Goal: Information Seeking & Learning: Check status

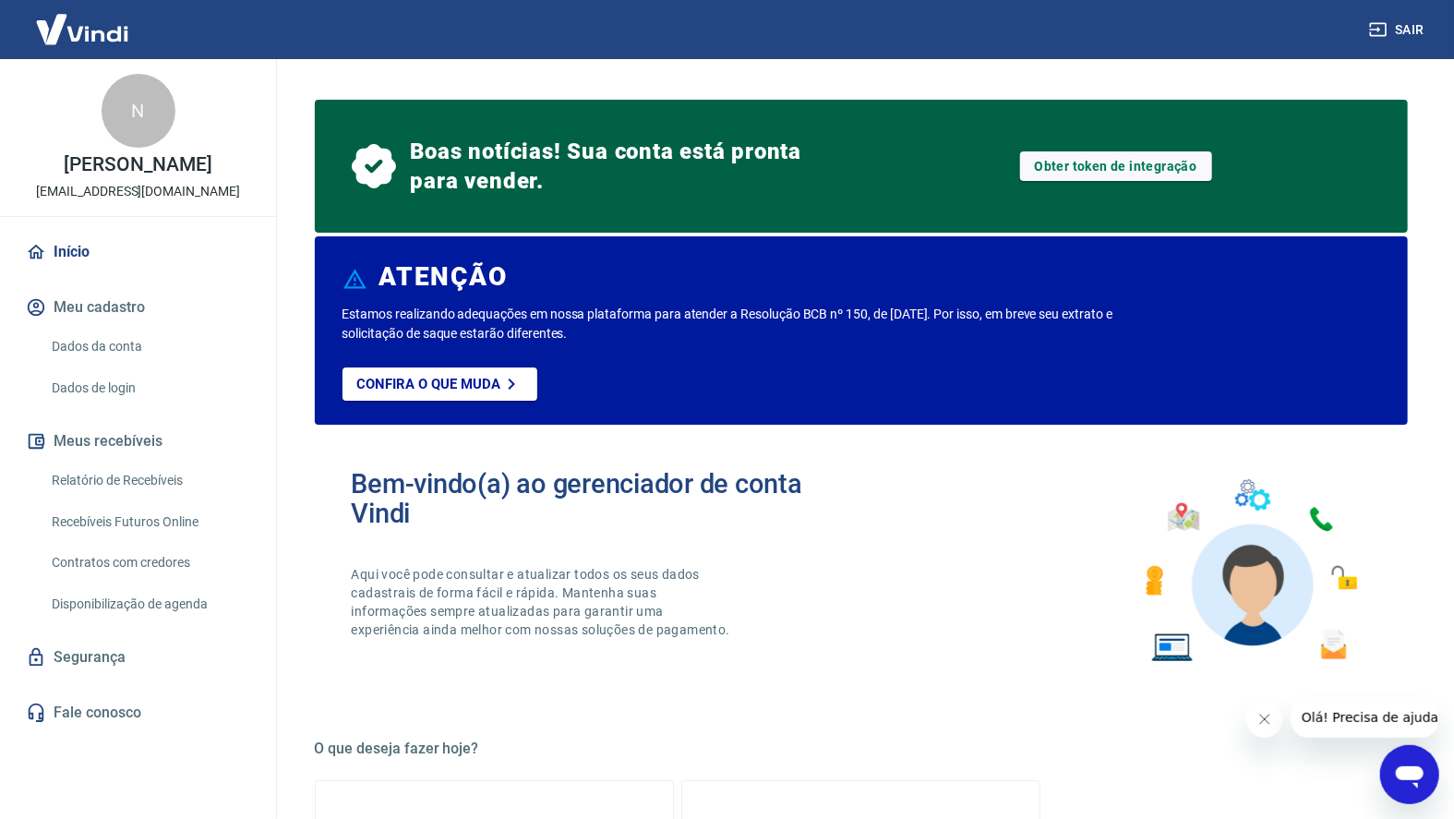
click at [1149, 163] on link "Obter token de integração" at bounding box center [1116, 166] width 192 height 30
click at [92, 248] on link "Início" at bounding box center [138, 252] width 232 height 41
click at [60, 246] on link "Início" at bounding box center [138, 252] width 232 height 41
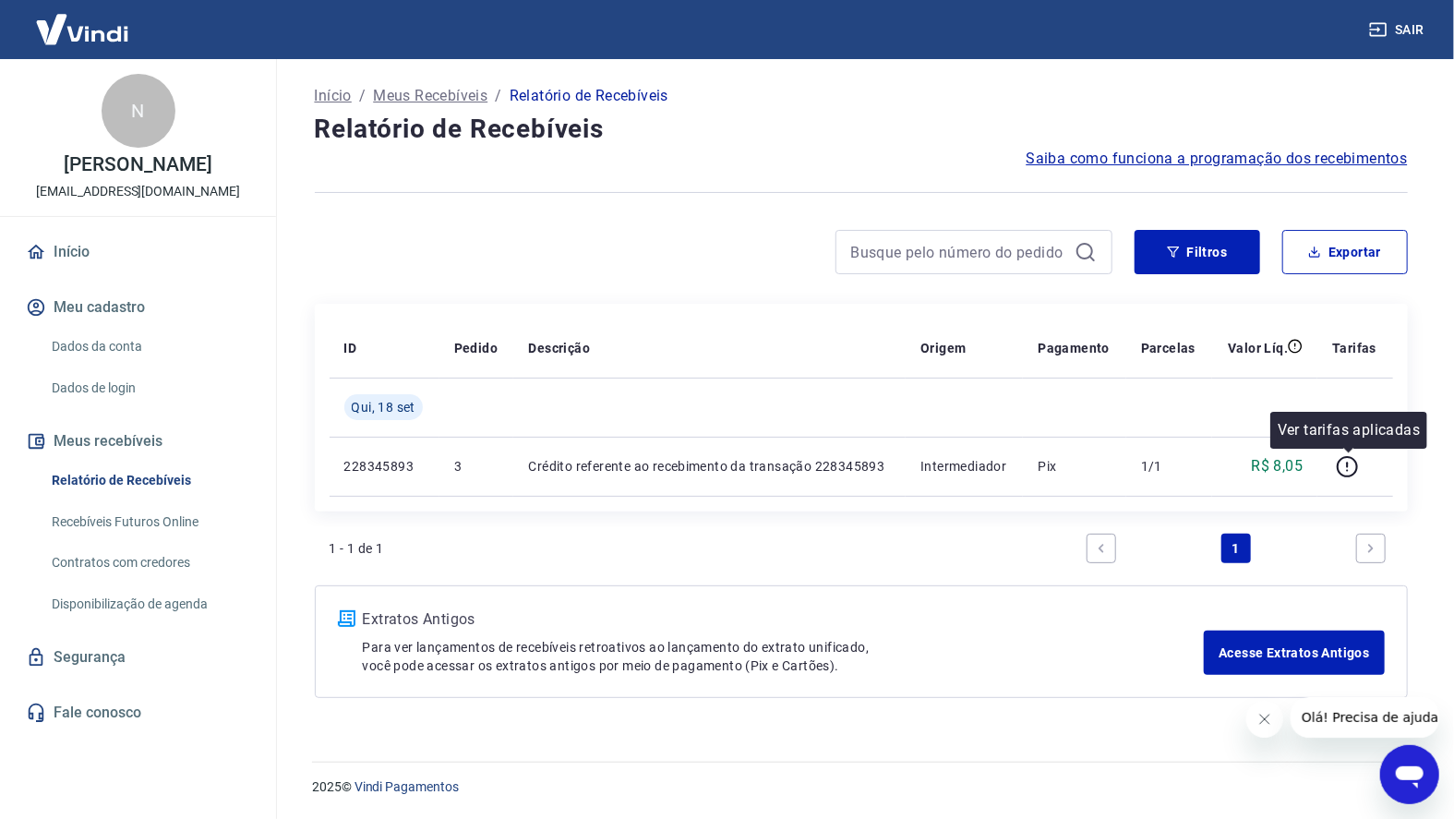
click at [1337, 466] on icon "button" at bounding box center [1346, 466] width 21 height 21
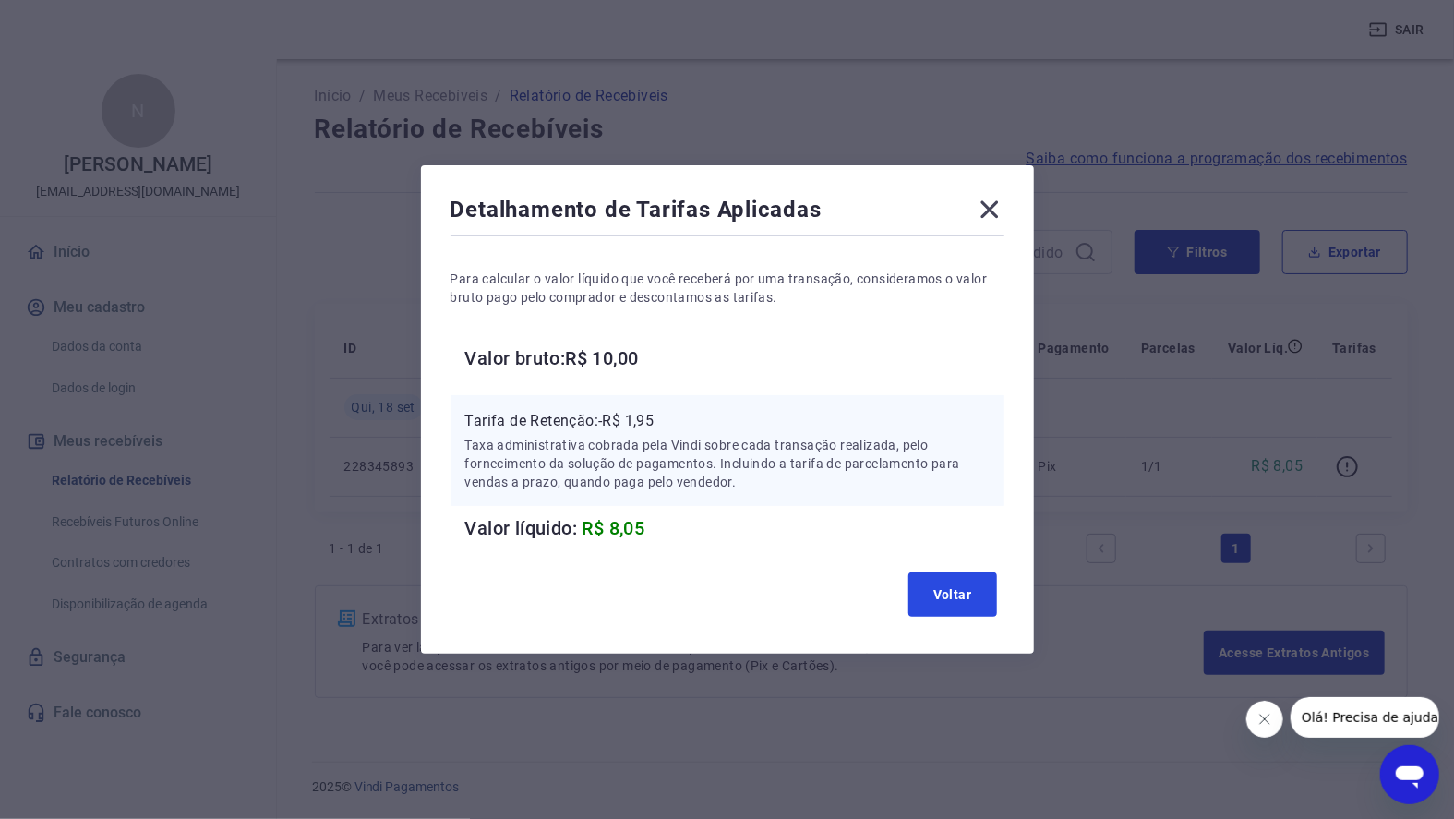
click at [948, 583] on button "Voltar" at bounding box center [952, 594] width 89 height 44
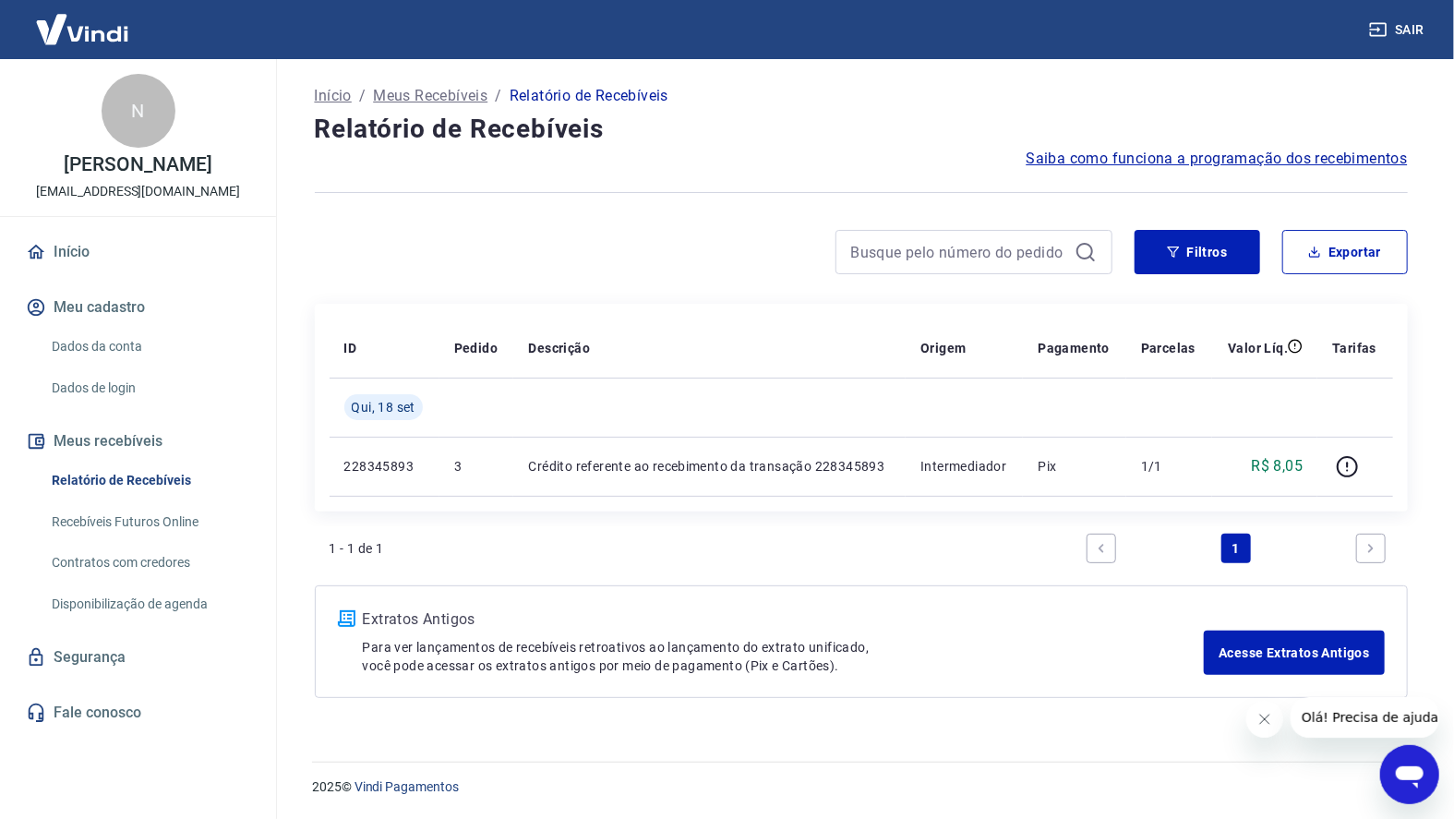
click at [1366, 549] on icon "Next page" at bounding box center [1370, 548] width 13 height 13
click at [1097, 539] on link "Previous page" at bounding box center [1101, 548] width 30 height 30
click at [1340, 465] on icon "button" at bounding box center [1347, 466] width 23 height 23
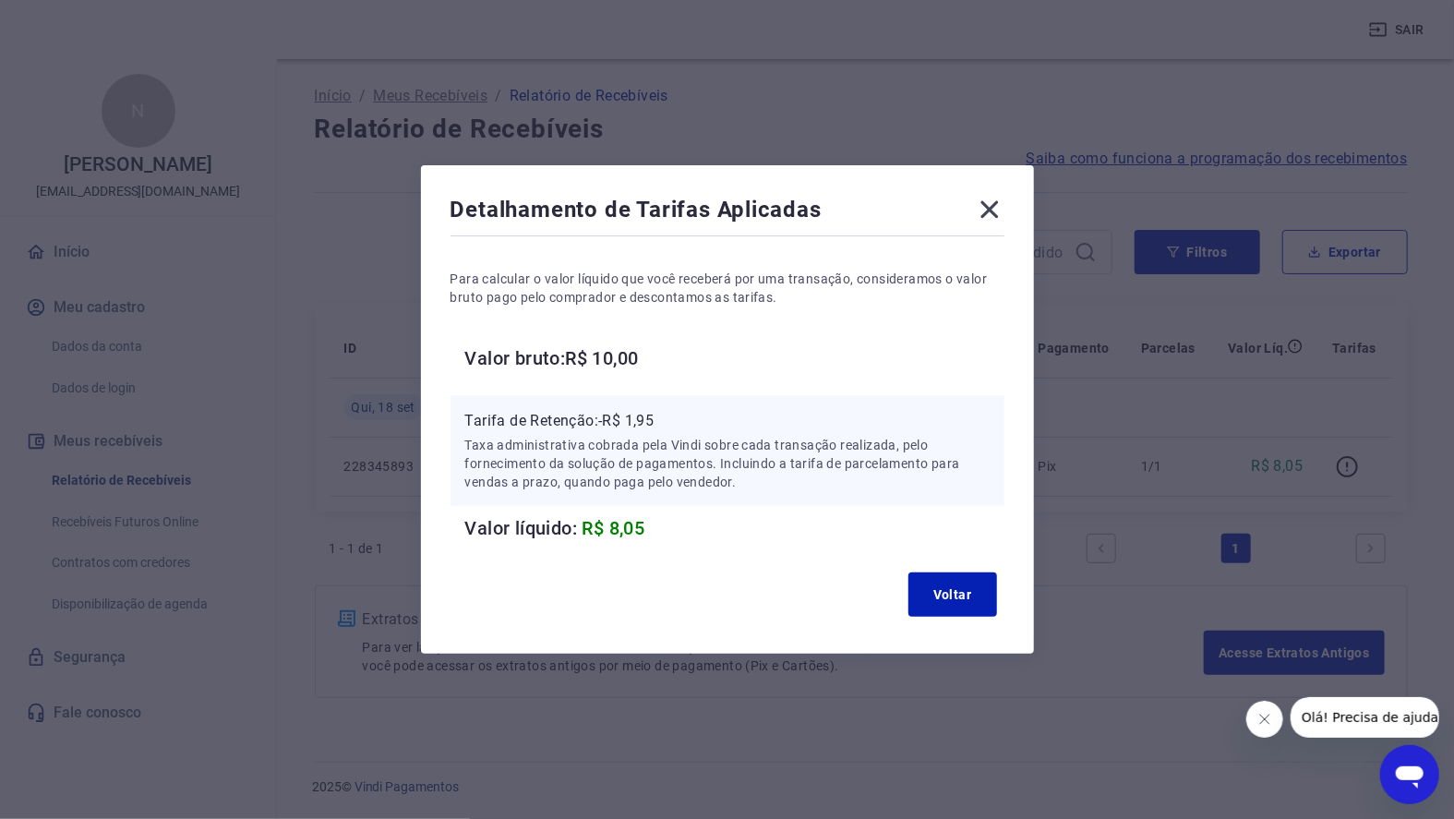
click at [980, 213] on icon at bounding box center [990, 210] width 30 height 30
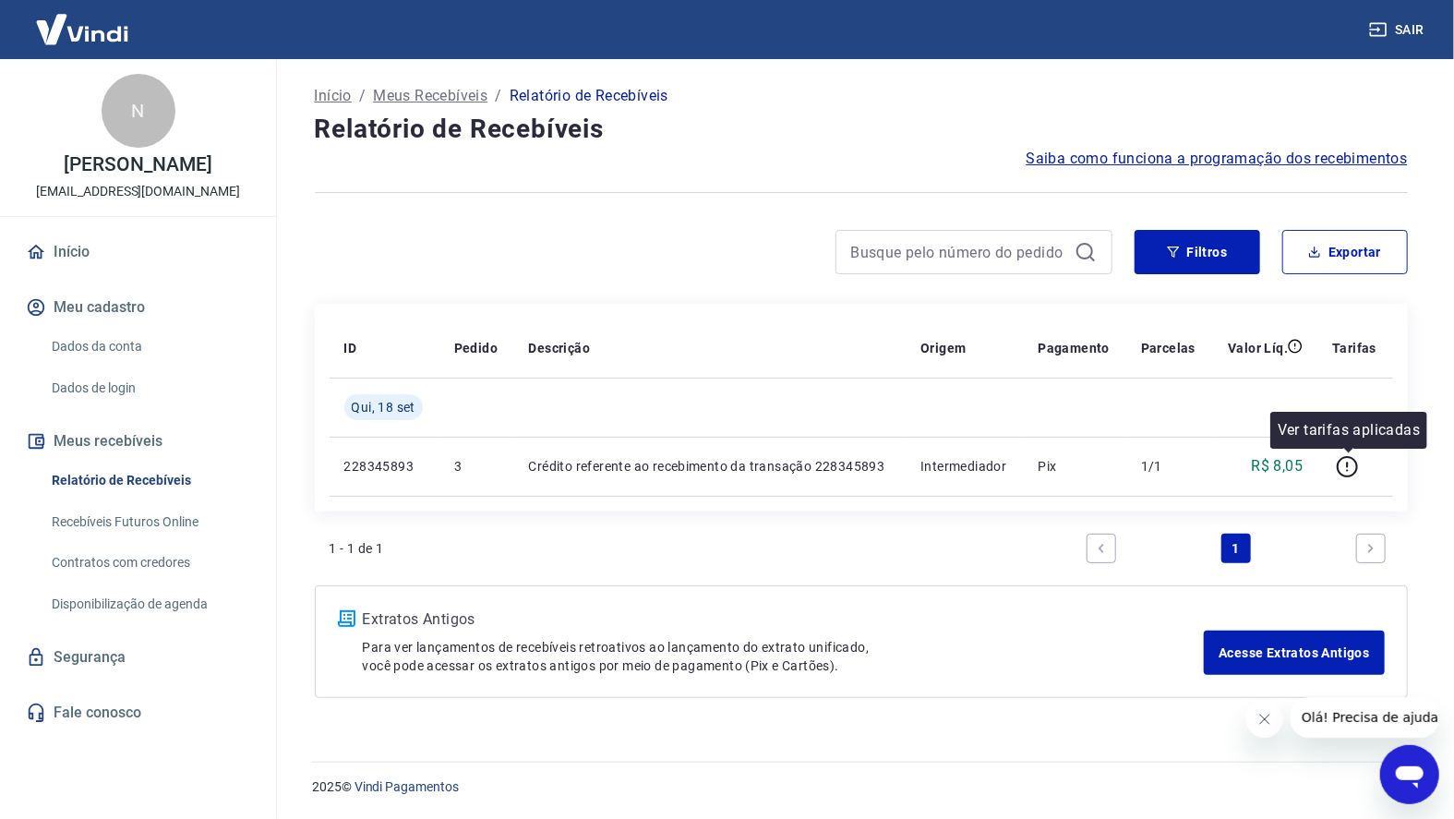
click at [1344, 461] on icon "button" at bounding box center [1347, 466] width 23 height 23
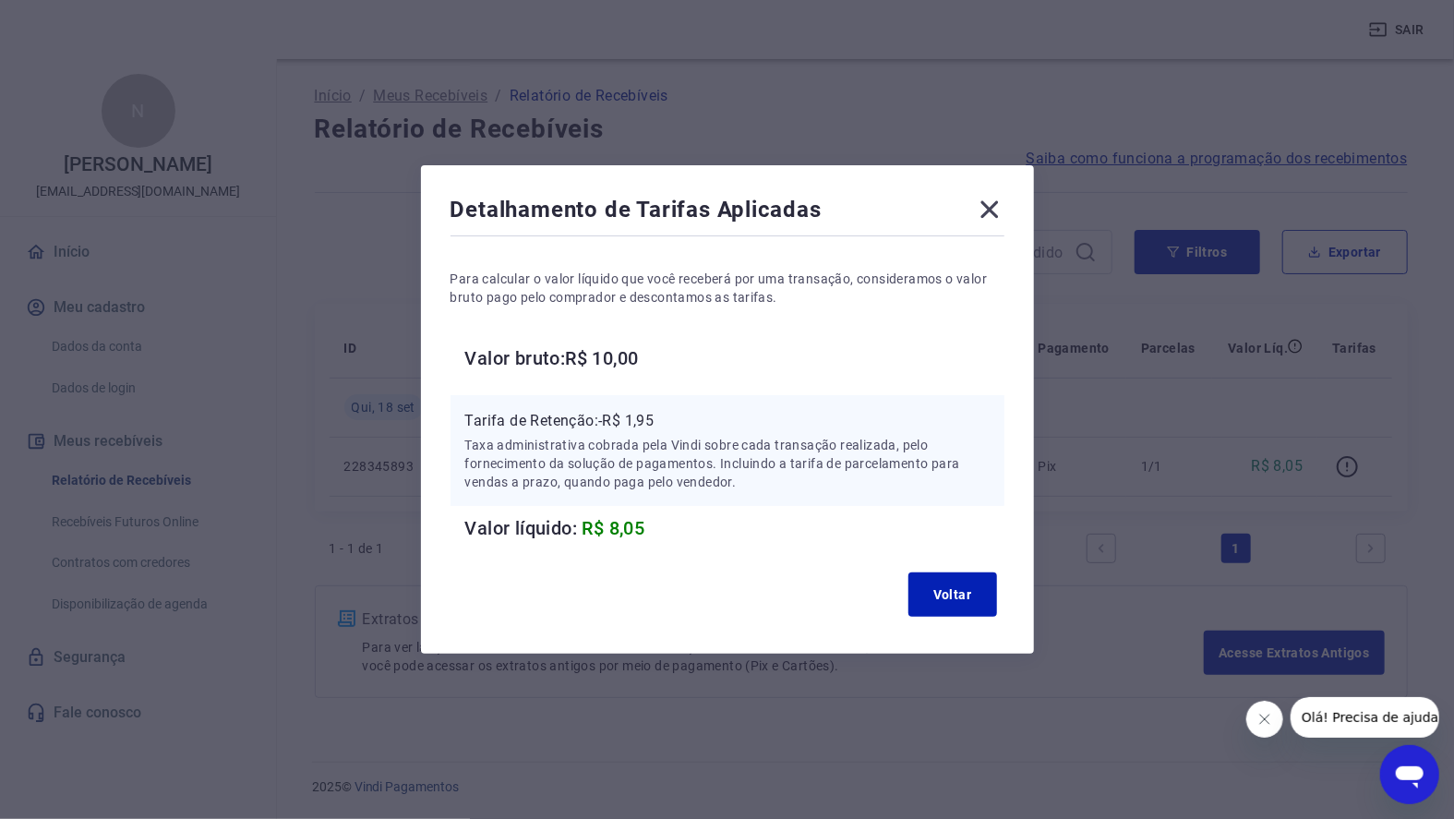
click at [983, 217] on icon at bounding box center [989, 210] width 18 height 18
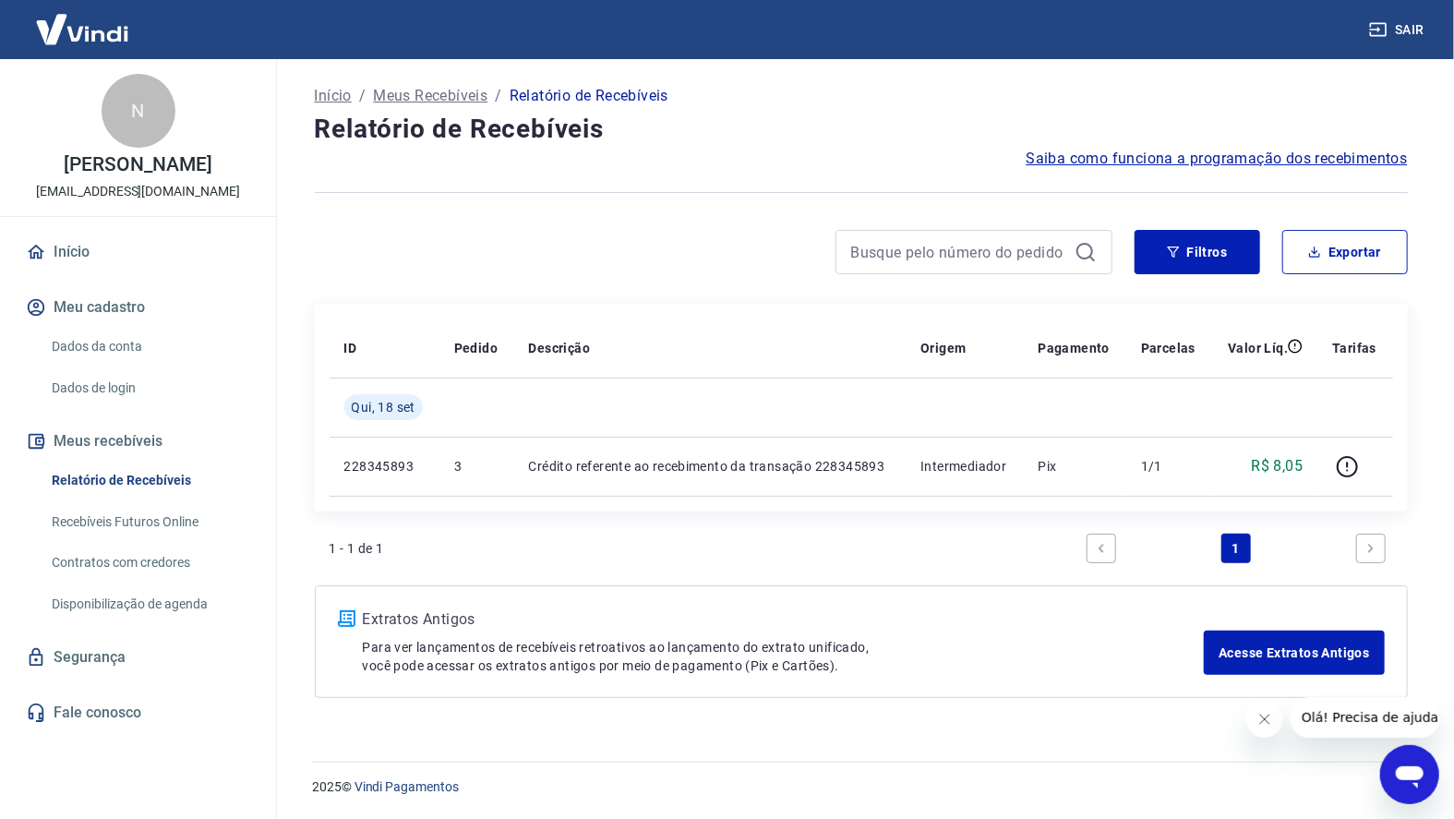
click at [162, 481] on link "Relatório de Recebíveis" at bounding box center [149, 480] width 210 height 38
click at [1348, 465] on icon "button" at bounding box center [1347, 464] width 2 height 6
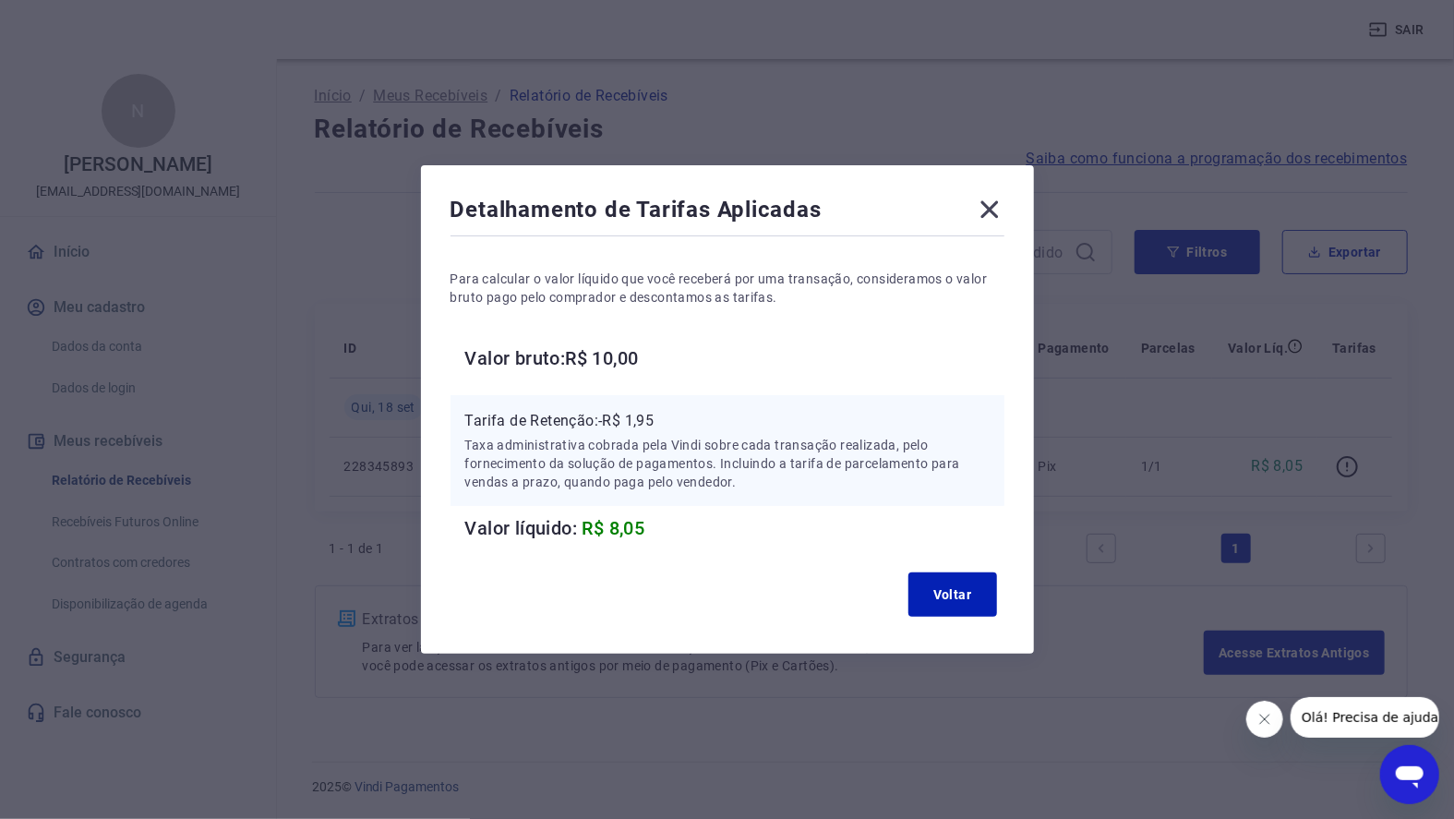
click at [989, 222] on icon at bounding box center [990, 210] width 30 height 30
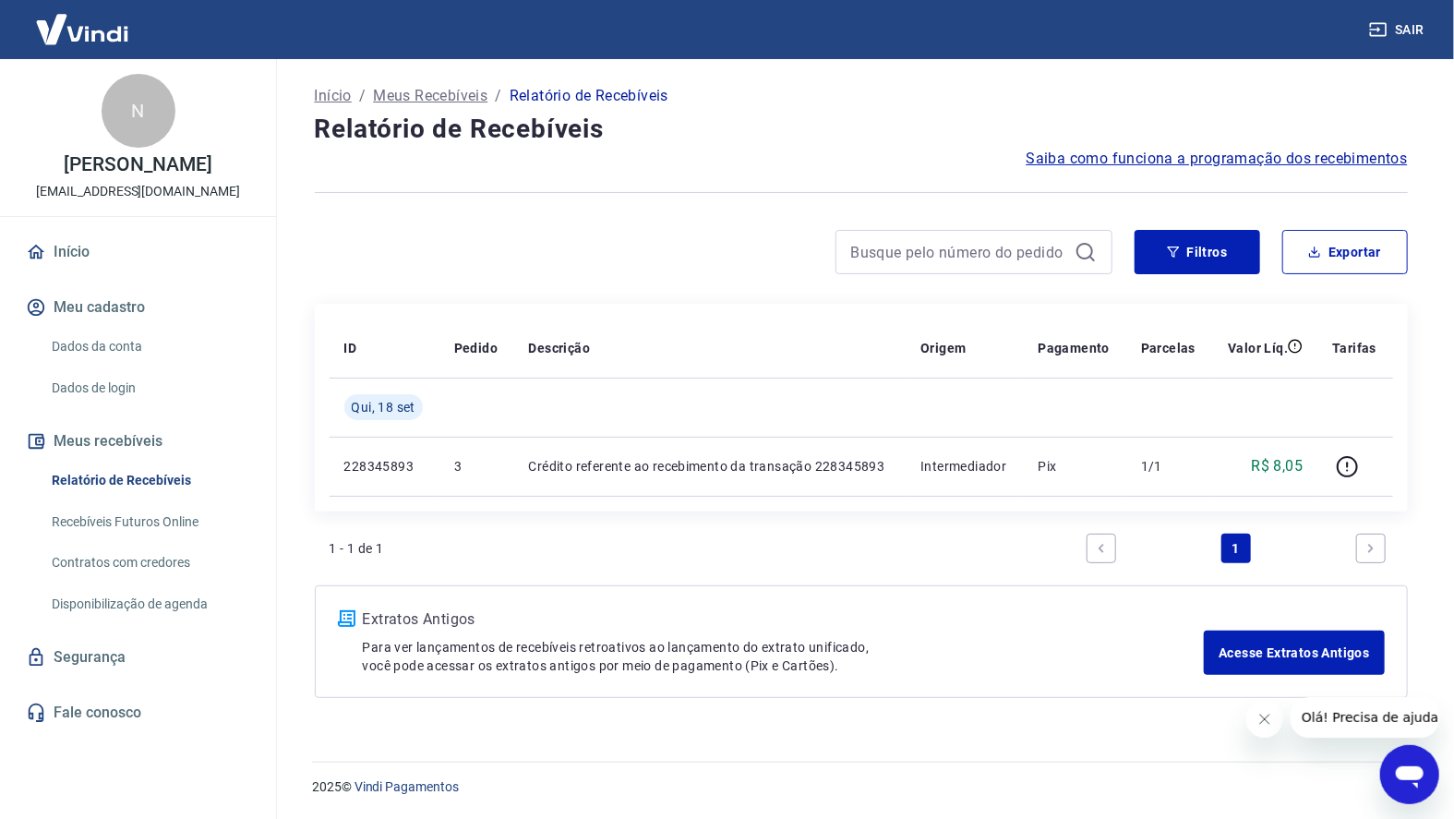
click at [133, 708] on link "Fale conosco" at bounding box center [138, 712] width 232 height 41
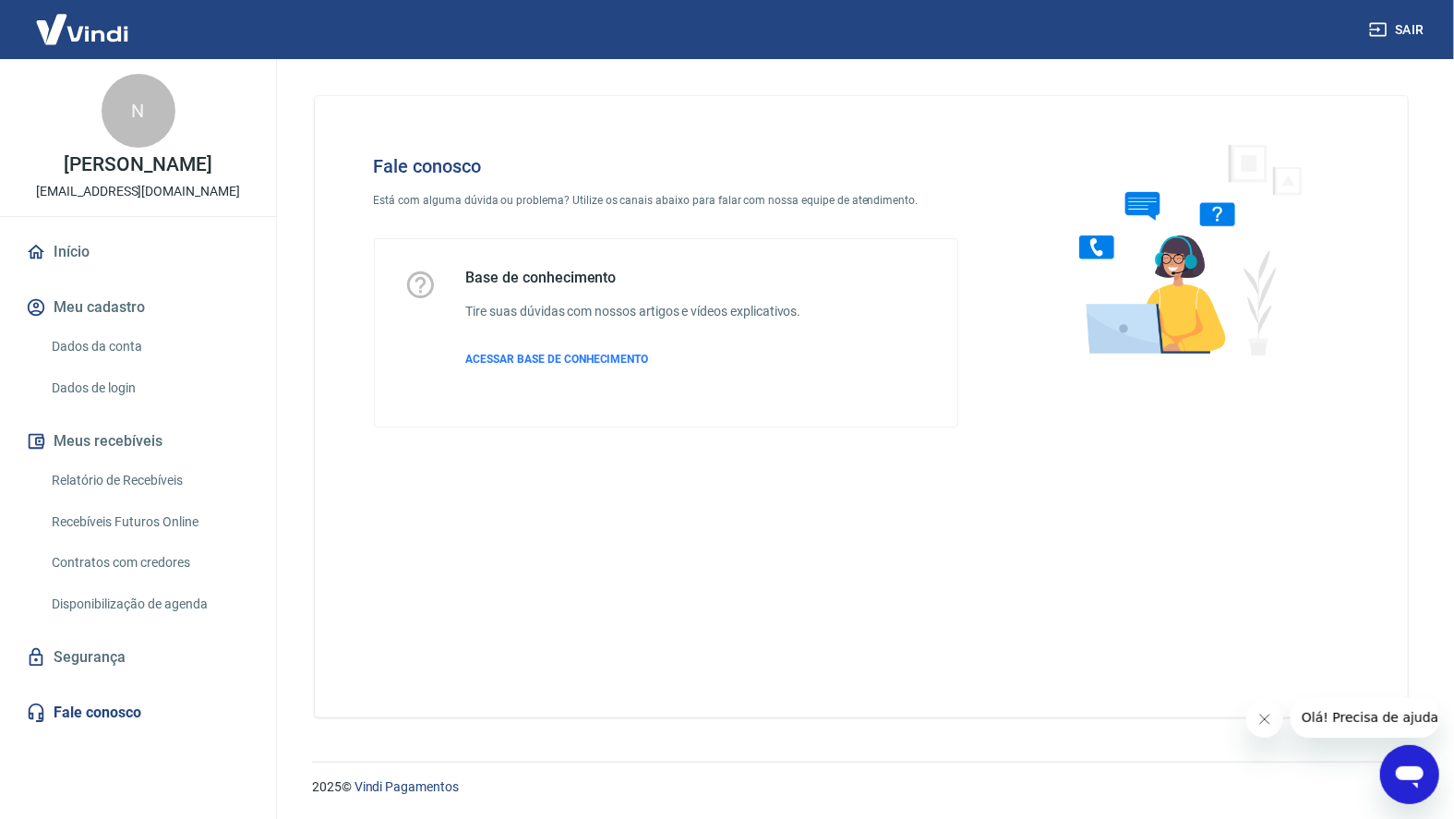
click at [597, 360] on span "ACESSAR BASE DE CONHECIMENTO" at bounding box center [557, 359] width 183 height 13
